Goal: Find specific page/section

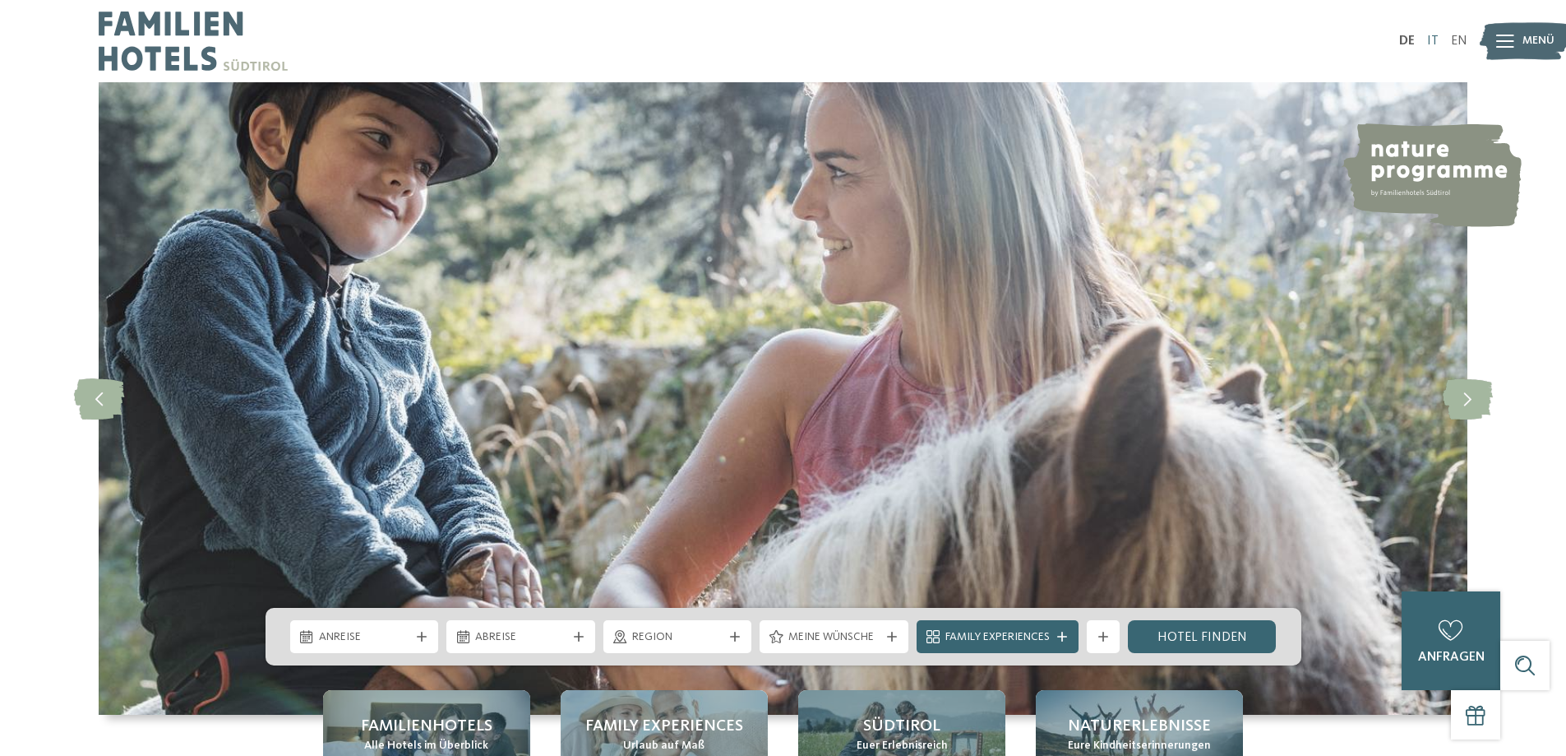
click at [1433, 38] on link "IT" at bounding box center [1433, 41] width 12 height 13
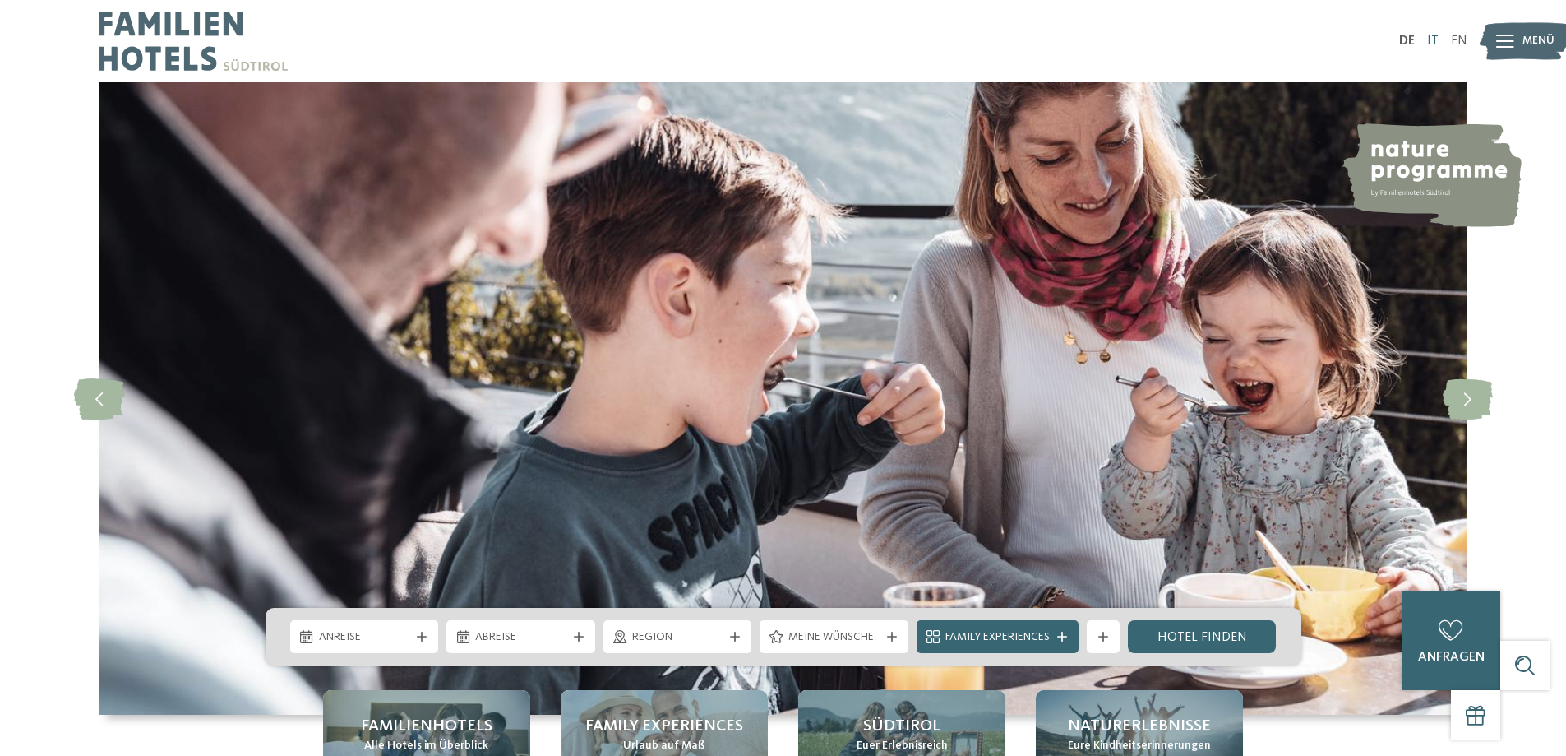
click at [1438, 37] on ul "DE IT EN" at bounding box center [1433, 41] width 68 height 13
click at [1432, 40] on link "IT" at bounding box center [1433, 41] width 12 height 13
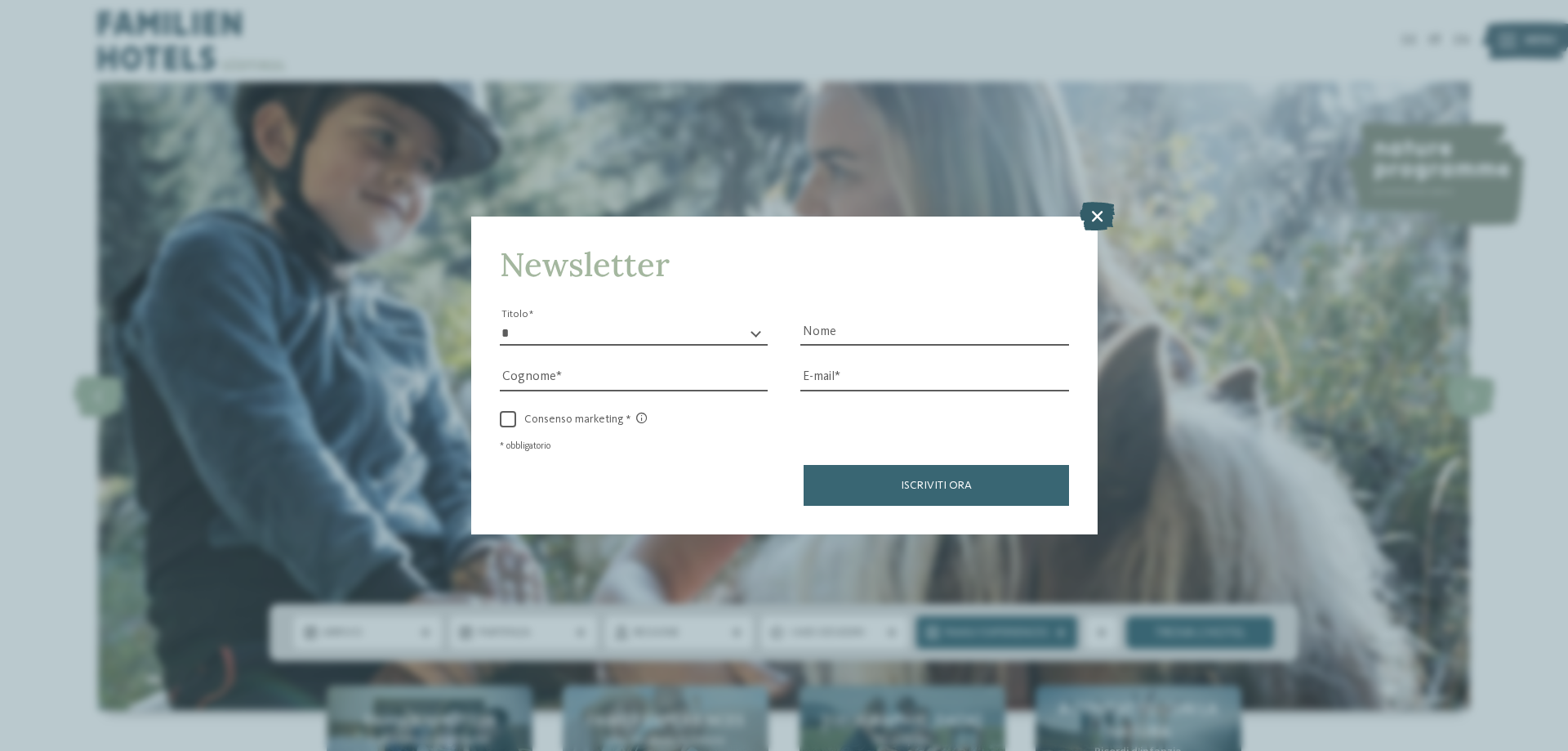
click at [1092, 205] on icon at bounding box center [1096, 216] width 35 height 29
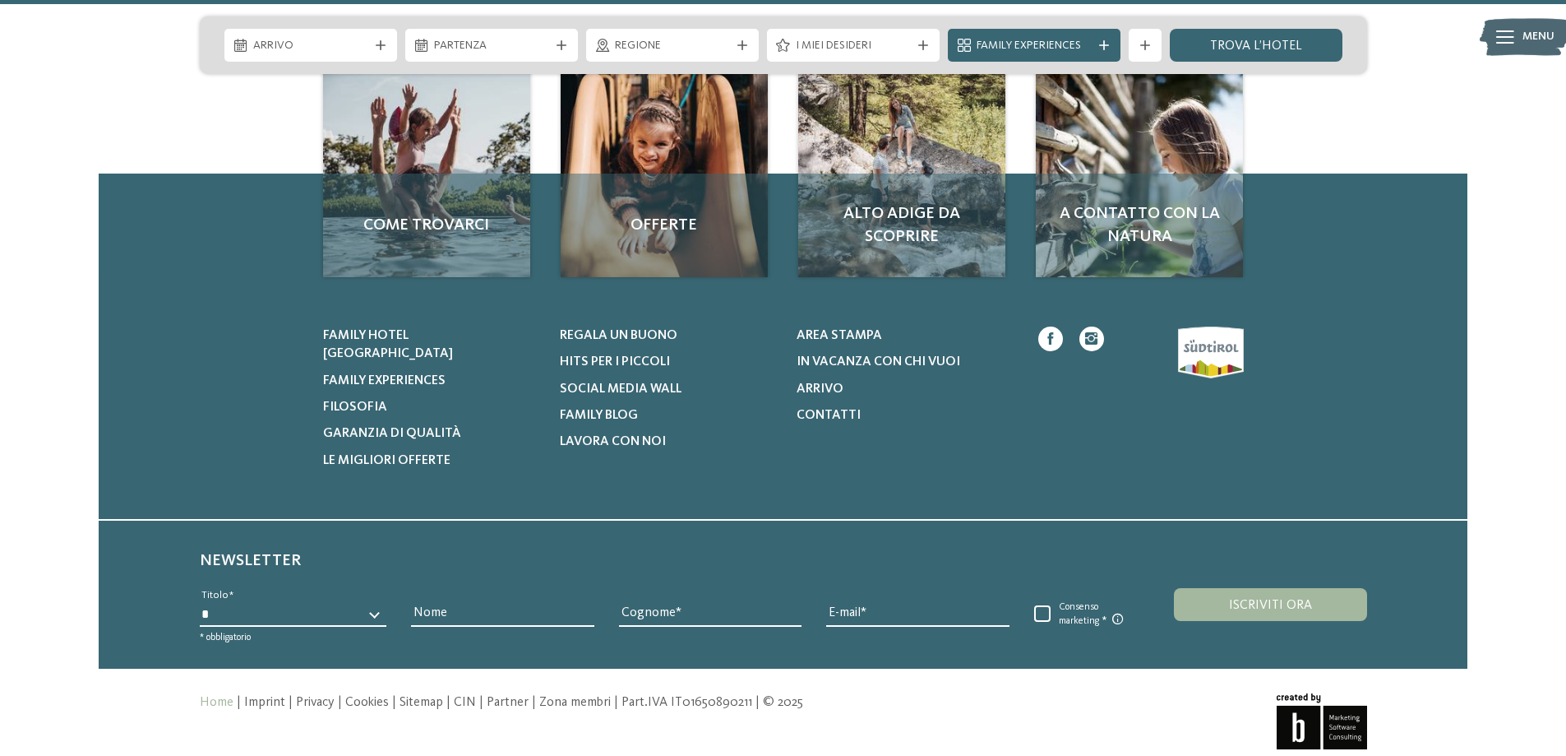
scroll to position [7651, 0]
click at [1283, 36] on link "trova l’hotel" at bounding box center [1256, 45] width 173 height 33
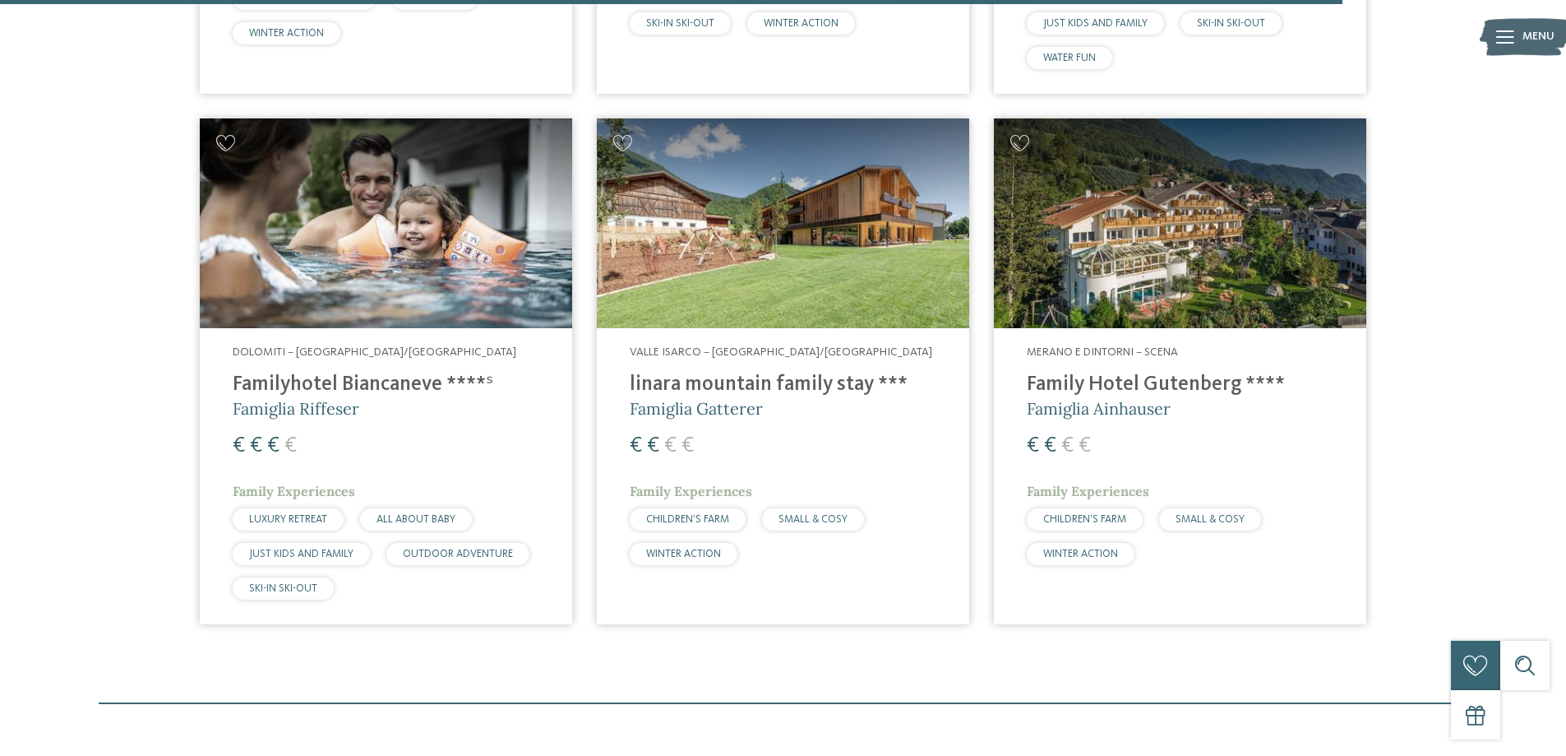
scroll to position [4686, 0]
